Goal: Check status

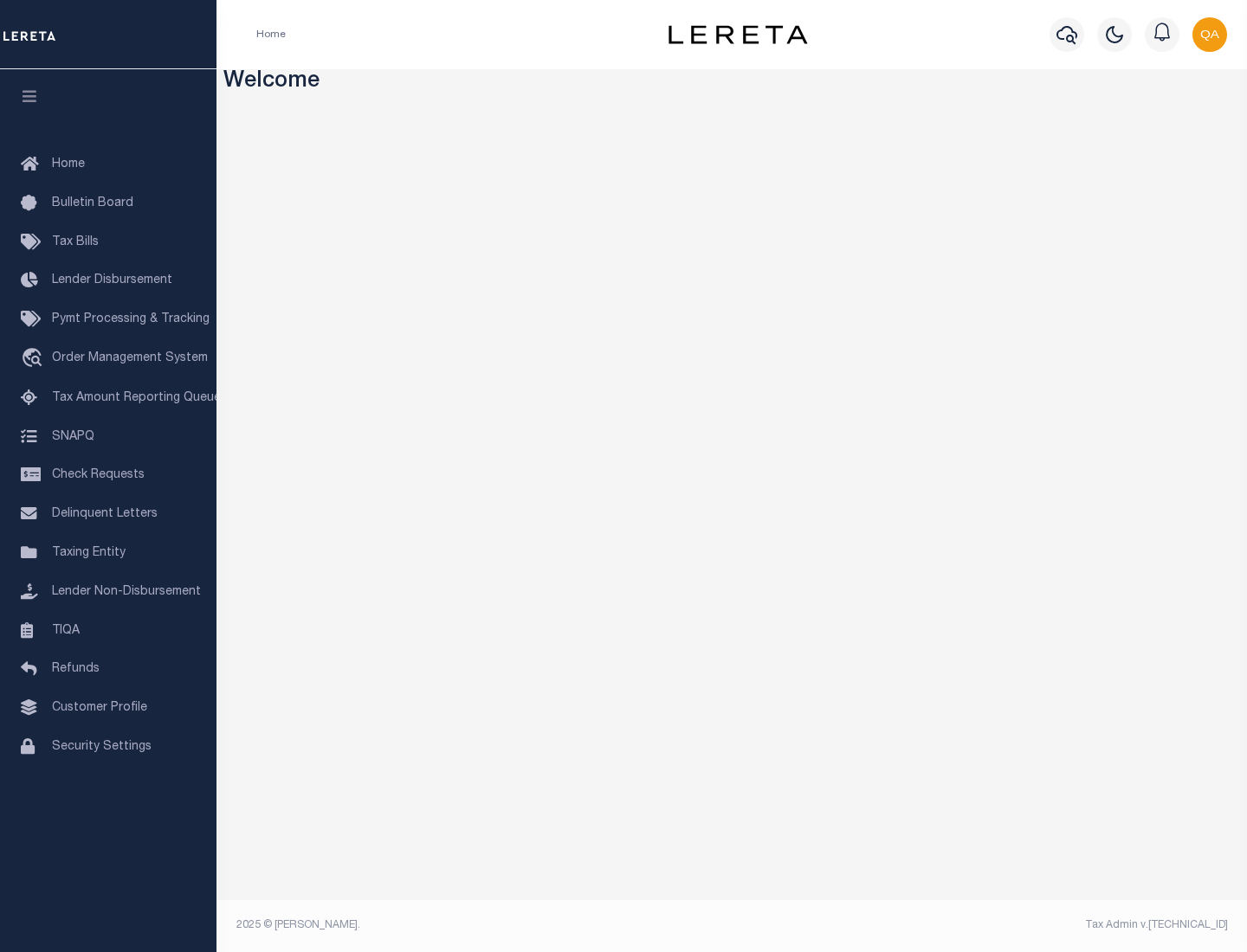
click at [108, 475] on span "Check Requests" at bounding box center [98, 475] width 92 height 12
select select "50"
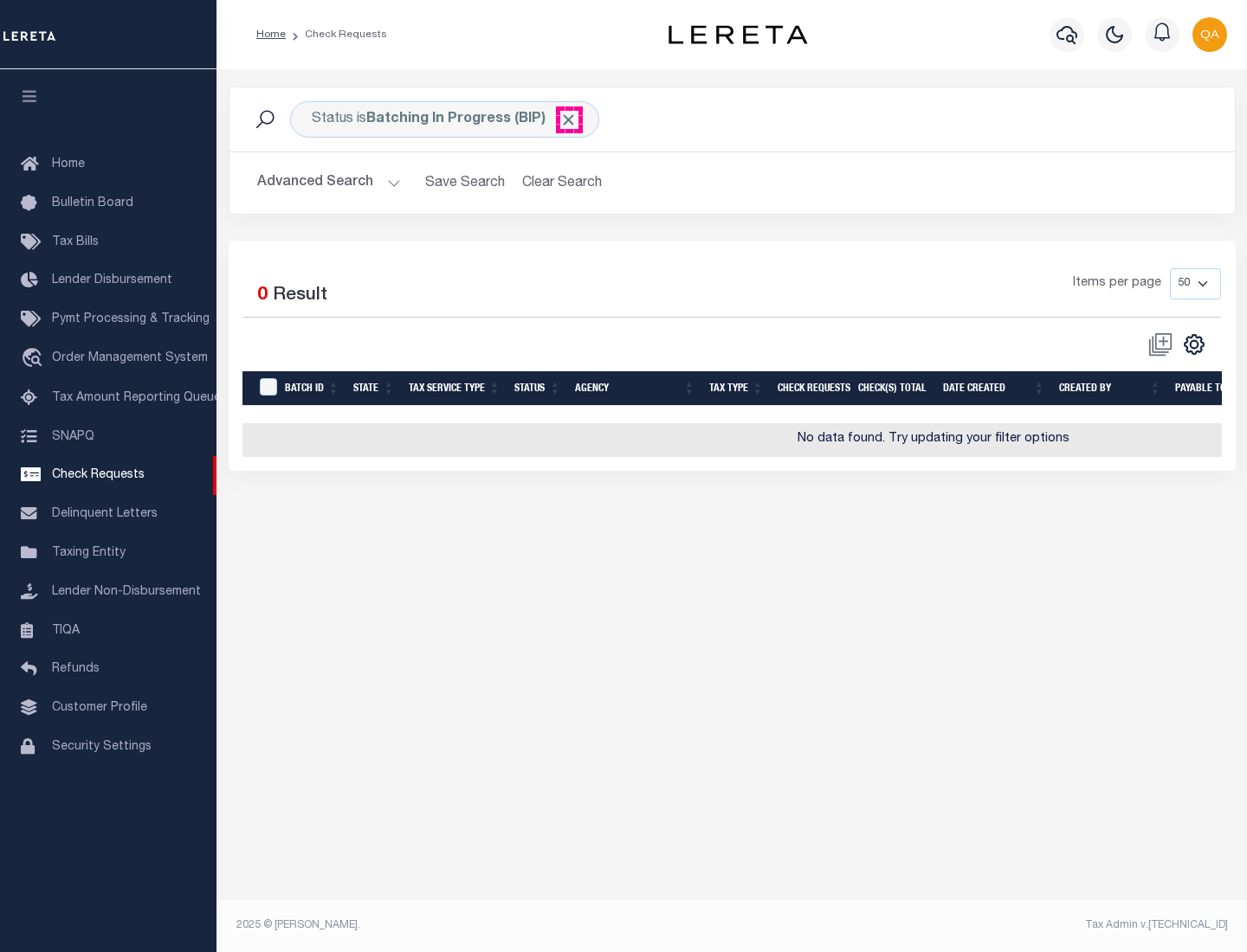
click at [569, 120] on span "Click to Remove" at bounding box center [569, 120] width 19 height 19
